Goal: Task Accomplishment & Management: Use online tool/utility

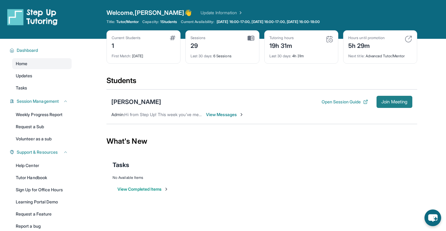
click at [381, 100] on span "Join Meeting" at bounding box center [394, 102] width 26 height 4
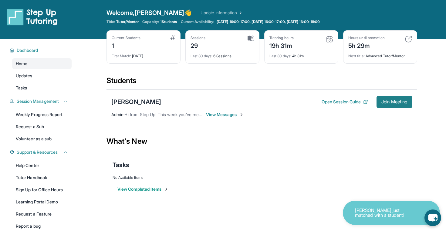
click at [389, 101] on span "Join Meeting" at bounding box center [394, 102] width 26 height 4
click at [381, 102] on span "Join Meeting" at bounding box center [394, 102] width 26 height 4
